Goal: Navigation & Orientation: Understand site structure

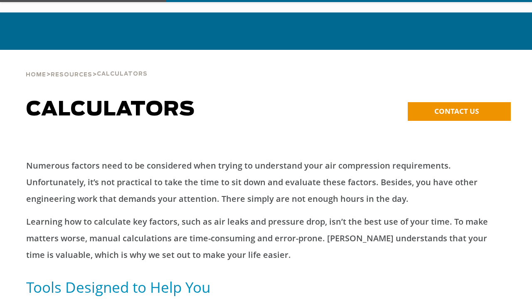
scroll to position [42, 0]
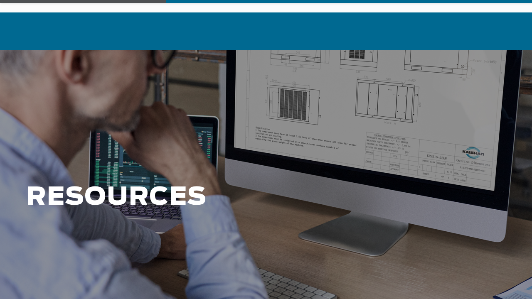
scroll to position [42, 0]
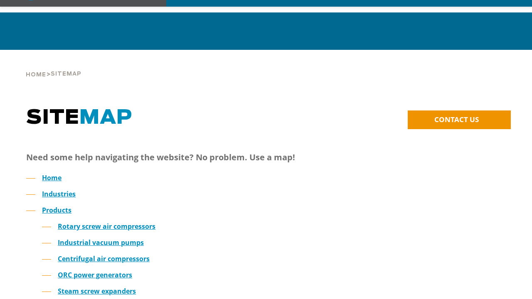
scroll to position [42, 0]
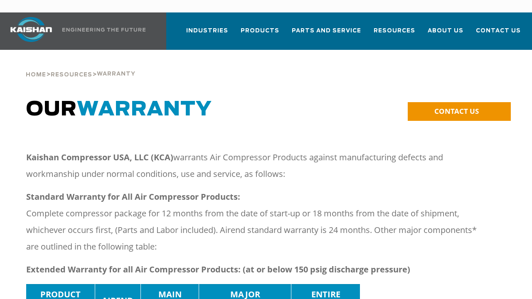
scroll to position [42, 0]
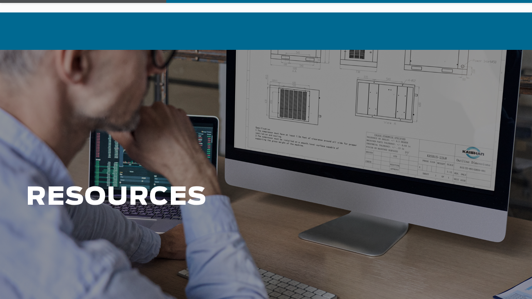
scroll to position [42, 0]
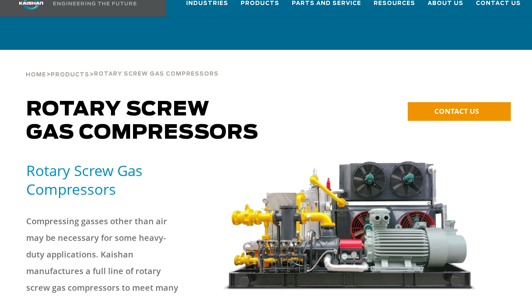
scroll to position [42, 0]
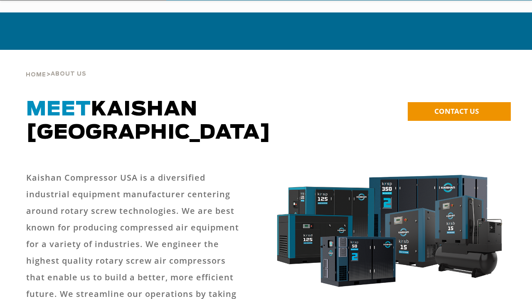
scroll to position [42, 0]
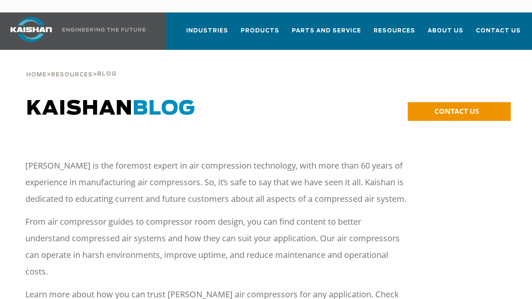
scroll to position [42, 0]
